Goal: Task Accomplishment & Management: Manage account settings

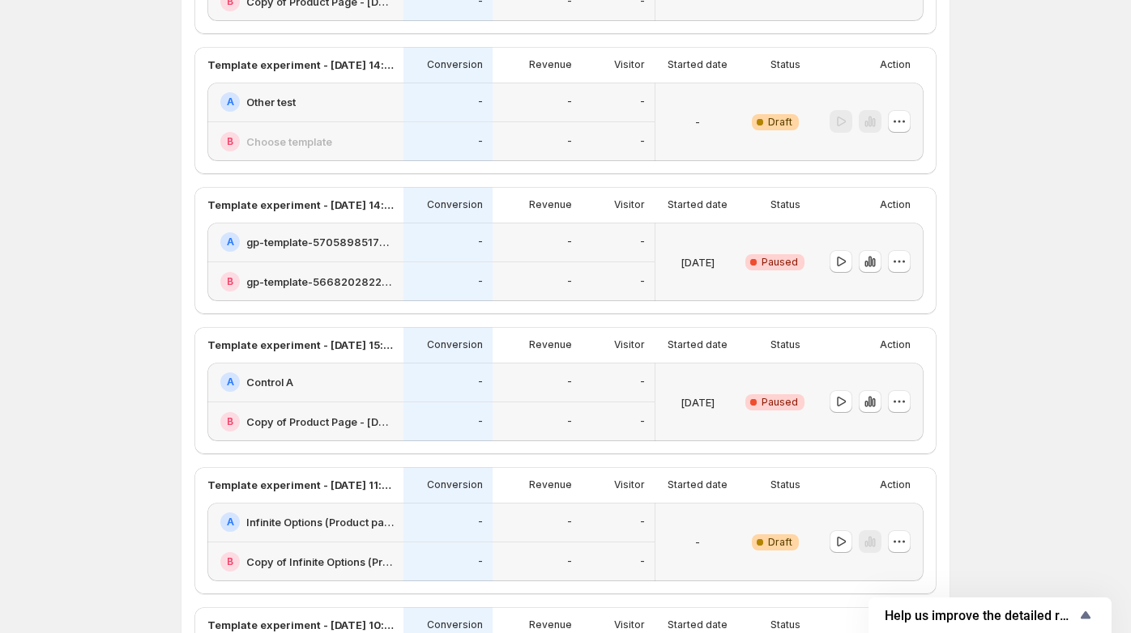
scroll to position [972, 0]
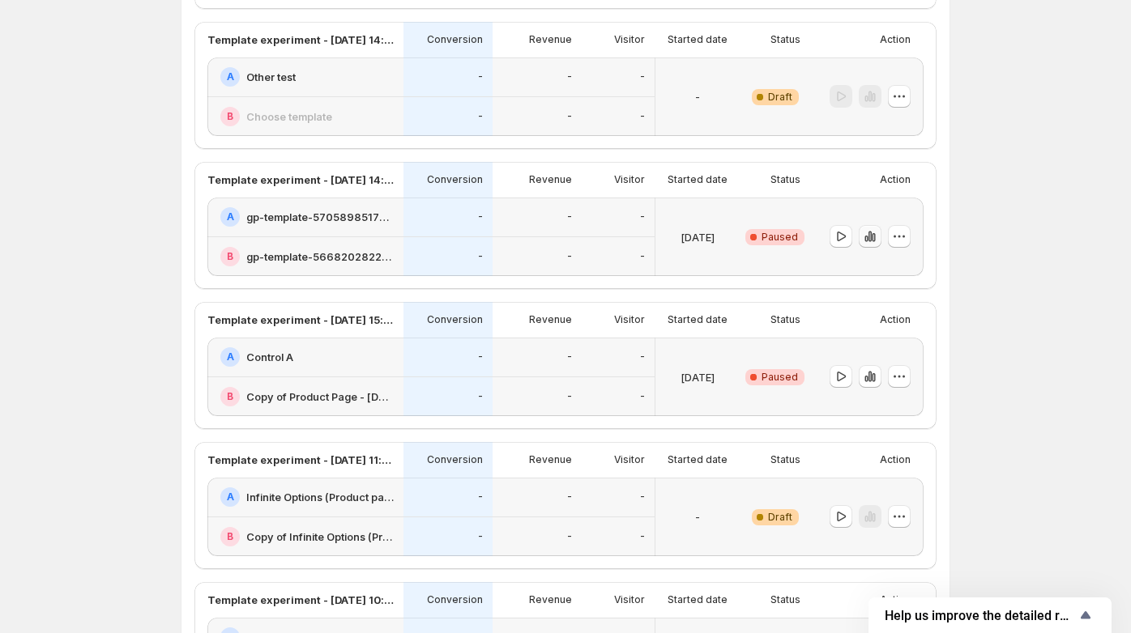
click at [495, 236] on icon "button" at bounding box center [872, 237] width 3 height 9
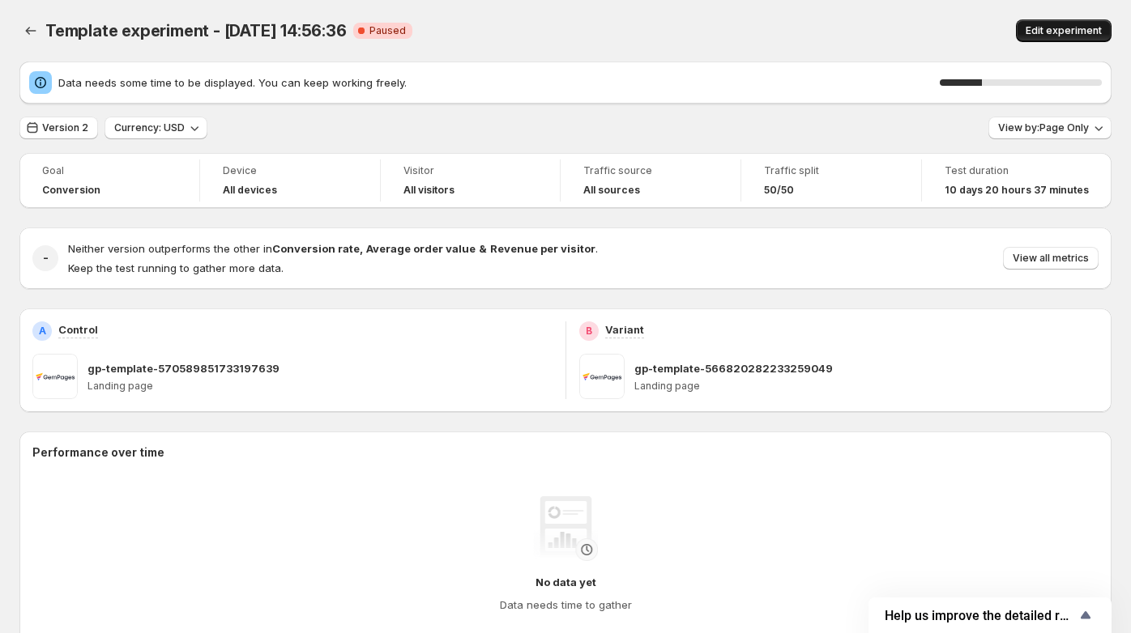
click at [495, 32] on span "Edit experiment" at bounding box center [1063, 30] width 76 height 13
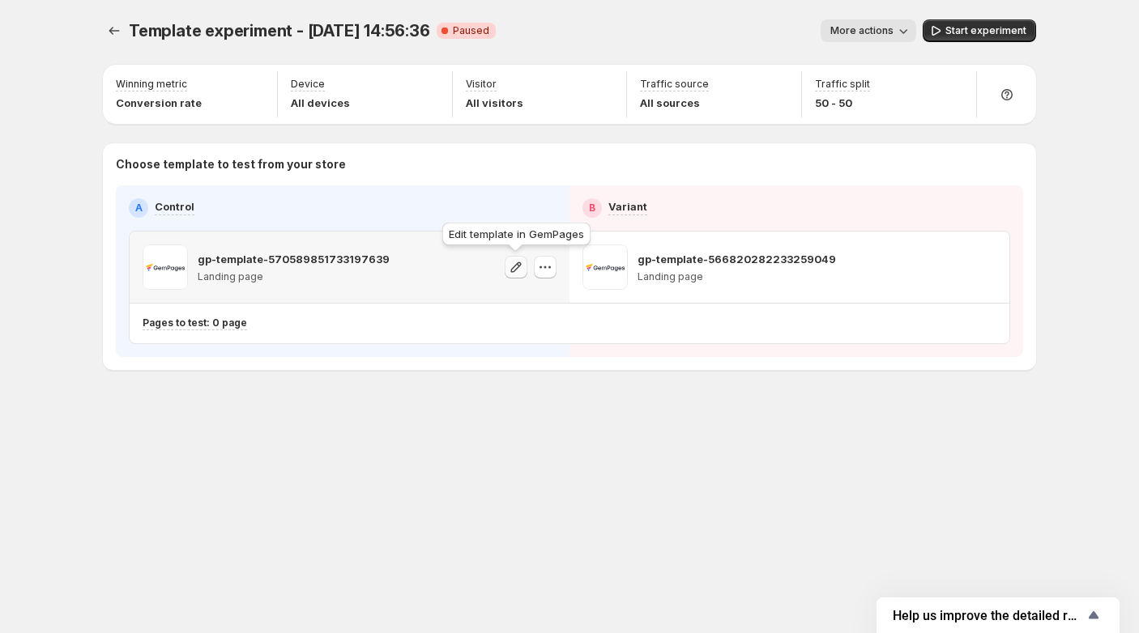
click at [495, 265] on icon "button" at bounding box center [516, 267] width 16 height 16
